Goal: Check status: Check status

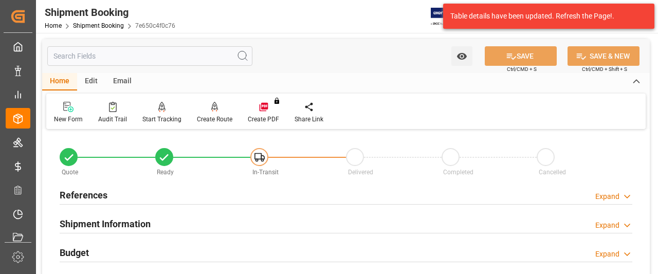
scroll to position [103, 0]
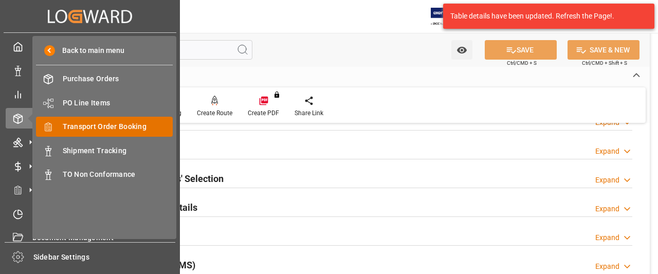
click at [83, 131] on span "Transport Order Booking" at bounding box center [118, 126] width 111 height 11
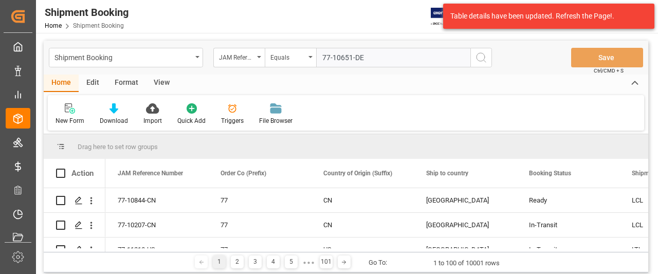
type input "77-10651-DE"
click at [479, 53] on icon "search button" at bounding box center [481, 57] width 12 height 12
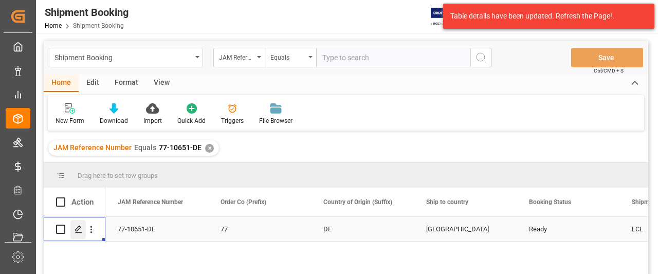
click at [72, 228] on div "Press SPACE to select this row." at bounding box center [77, 229] width 15 height 19
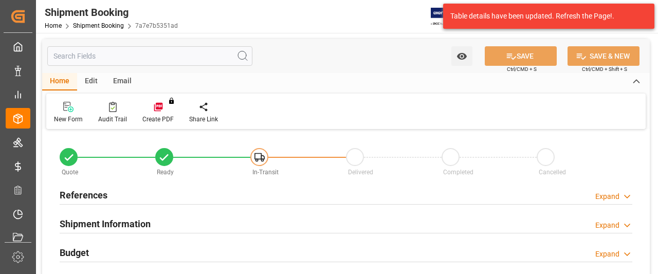
type input "0"
click at [83, 192] on h2 "References" at bounding box center [84, 195] width 48 height 14
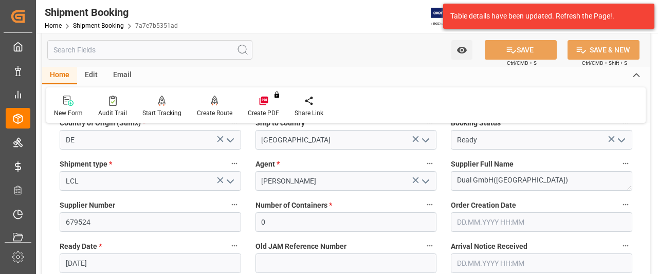
scroll to position [154, 0]
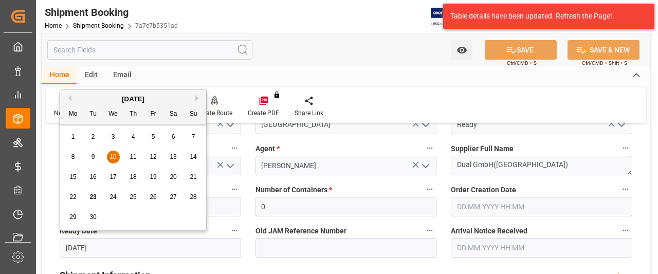
click at [200, 248] on input "[DATE]" at bounding box center [150, 248] width 181 height 20
click at [357, 75] on div "Home Edit Email" at bounding box center [346, 75] width 608 height 17
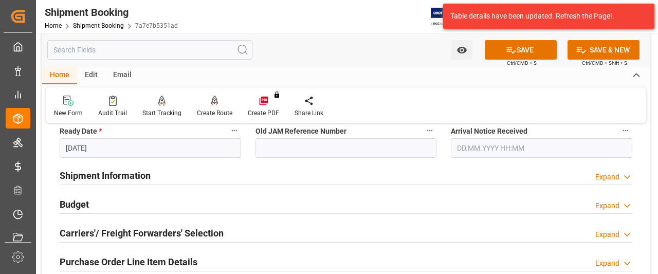
scroll to position [257, 0]
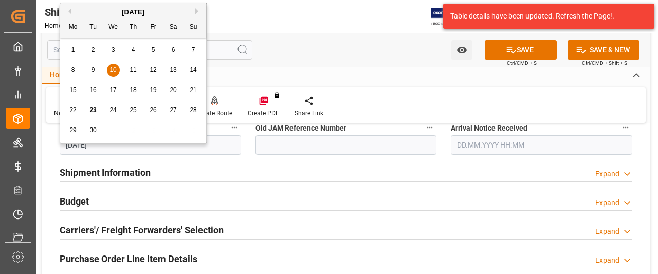
click at [103, 150] on input "[DATE]" at bounding box center [150, 145] width 181 height 20
click at [150, 74] on div "12" at bounding box center [153, 70] width 13 height 12
click at [109, 142] on body "Created by potrace 1.15, written by Peter Selinger 2001-2017 Created by potrace…" at bounding box center [329, 137] width 658 height 274
click at [159, 89] on div "15 16 17 18 19 20 21" at bounding box center [133, 90] width 140 height 20
click at [152, 108] on span "26" at bounding box center [153, 109] width 7 height 7
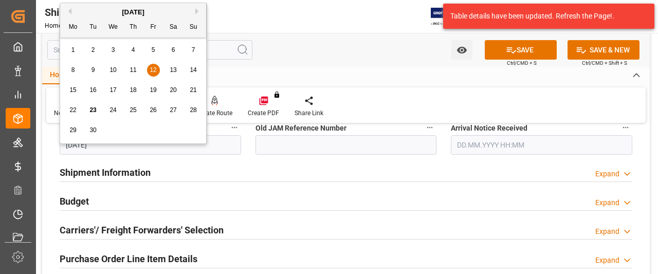
type input "[DATE]"
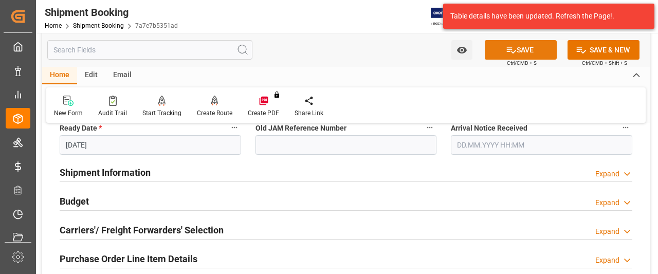
click at [534, 50] on button "SAVE" at bounding box center [521, 50] width 72 height 20
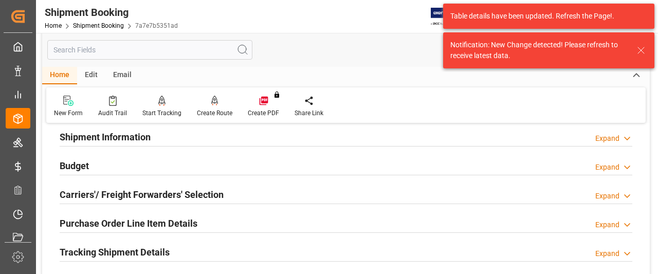
scroll to position [308, 0]
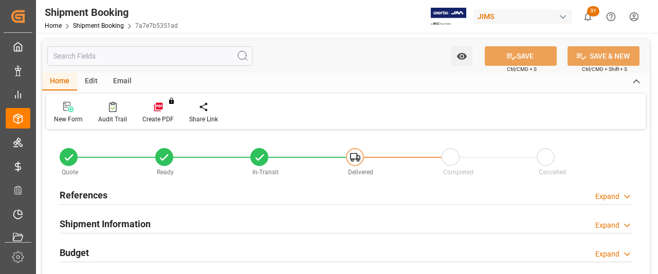
type input "0"
click at [79, 196] on h2 "References" at bounding box center [84, 195] width 48 height 14
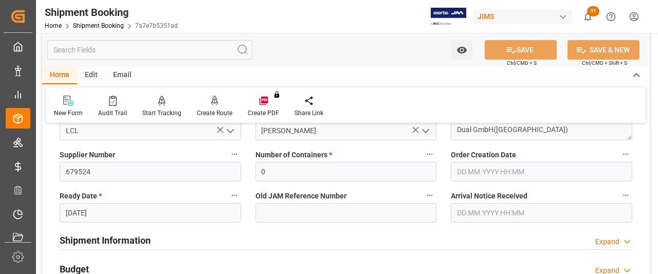
scroll to position [206, 0]
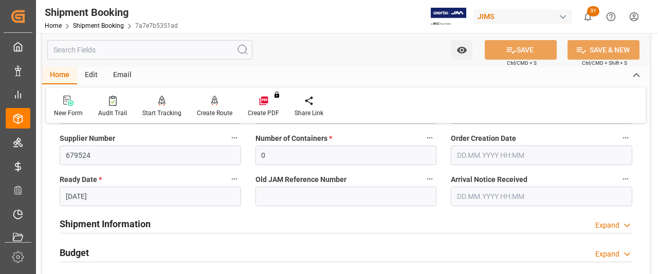
click at [115, 197] on input "[DATE]" at bounding box center [150, 197] width 181 height 20
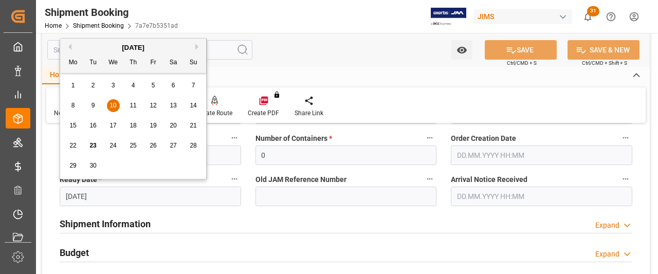
click at [150, 144] on span "26" at bounding box center [153, 145] width 7 height 7
type input "[DATE]"
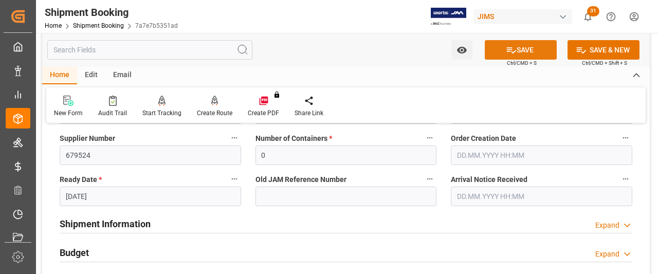
click at [537, 50] on button "SAVE" at bounding box center [521, 50] width 72 height 20
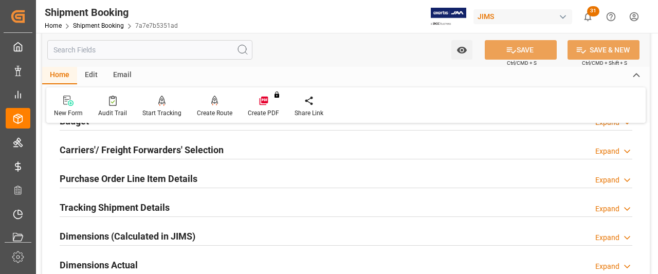
scroll to position [411, 0]
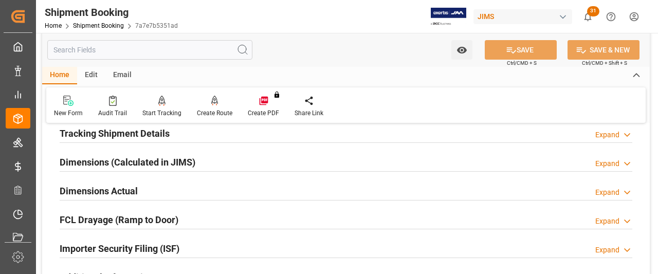
click at [112, 136] on h2 "Tracking Shipment Details" at bounding box center [115, 133] width 110 height 14
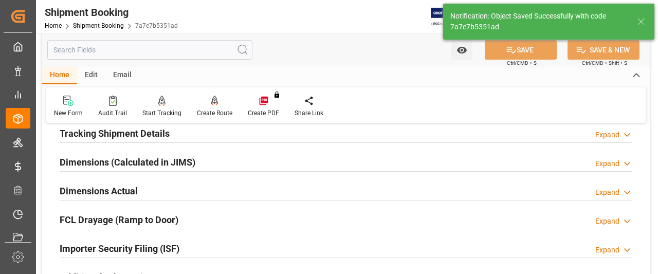
scroll to position [154, 0]
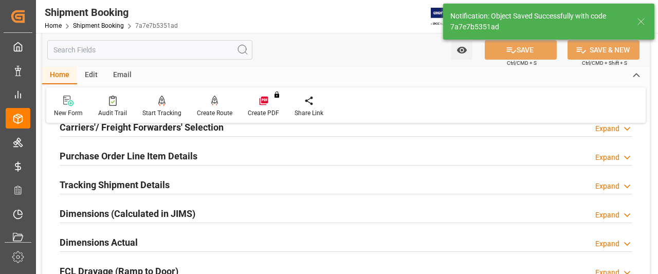
click at [90, 185] on h2 "Tracking Shipment Details" at bounding box center [115, 185] width 110 height 14
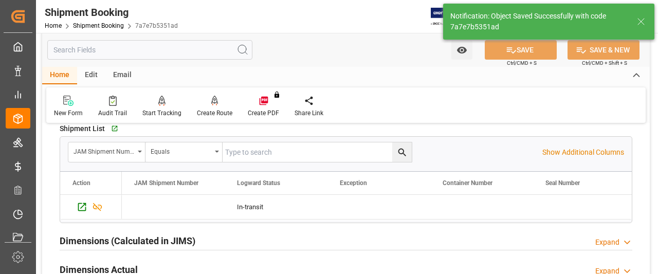
scroll to position [257, 0]
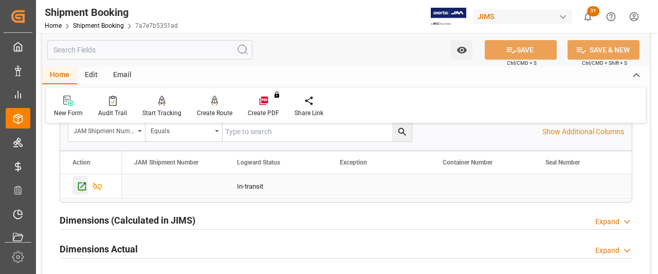
click at [78, 186] on icon "Press SPACE to select this row." at bounding box center [82, 186] width 8 height 8
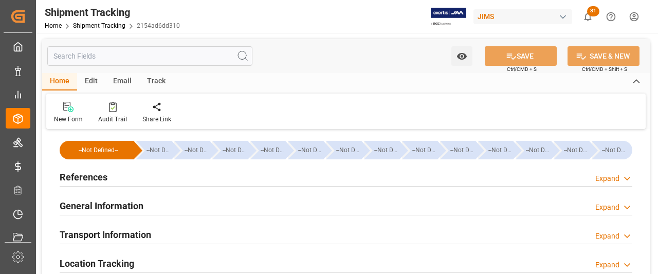
type input "26.09.2025 00:00"
type input "03.10.2025 00:00"
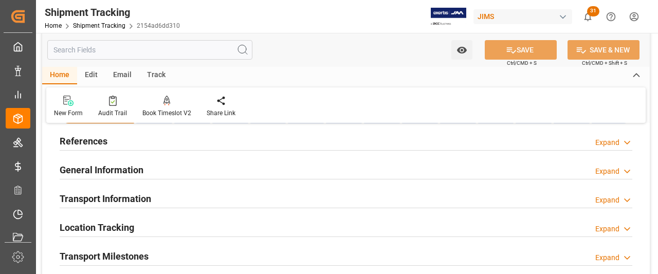
scroll to position [103, 0]
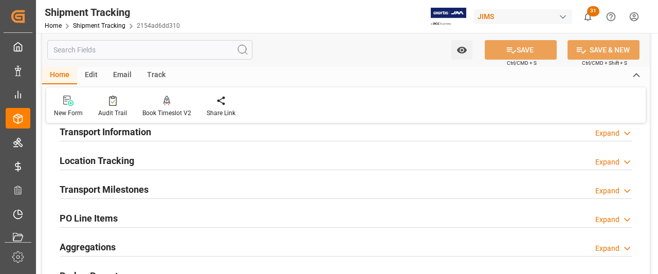
click at [109, 185] on h2 "Transport Milestones" at bounding box center [104, 189] width 89 height 14
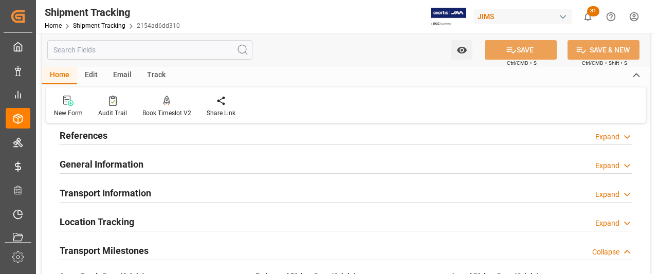
scroll to position [0, 0]
